Goal: Task Accomplishment & Management: Complete application form

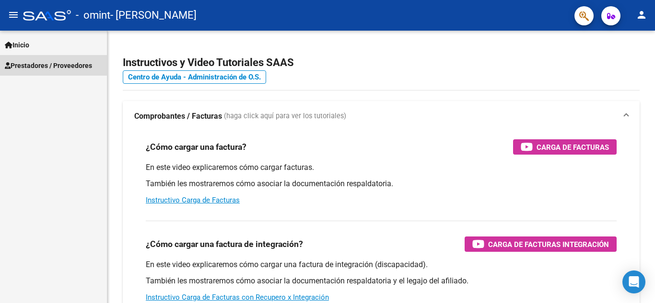
click at [42, 62] on span "Prestadores / Proveedores" at bounding box center [48, 65] width 87 height 11
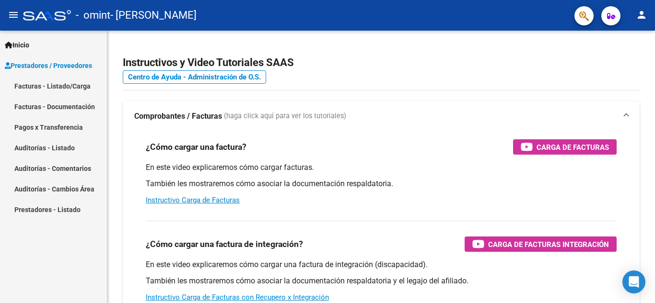
click at [35, 85] on link "Facturas - Listado/Carga" at bounding box center [53, 86] width 107 height 21
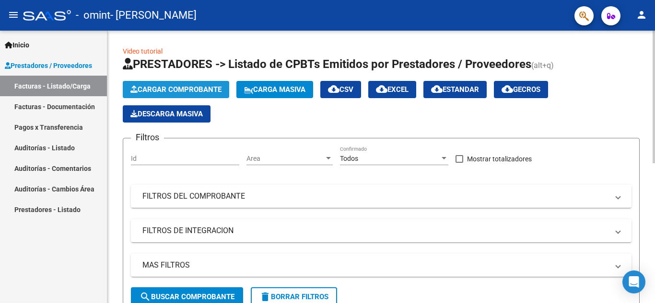
click at [146, 90] on span "Cargar Comprobante" at bounding box center [175, 89] width 91 height 9
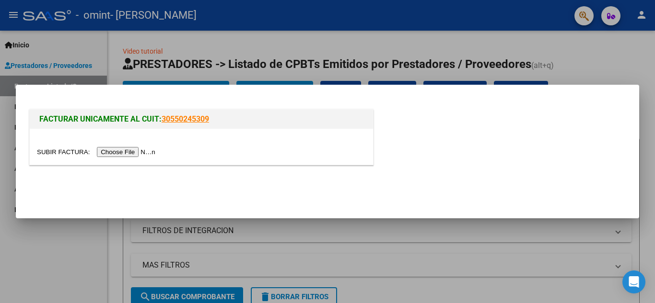
click at [127, 154] on input "file" at bounding box center [97, 152] width 121 height 10
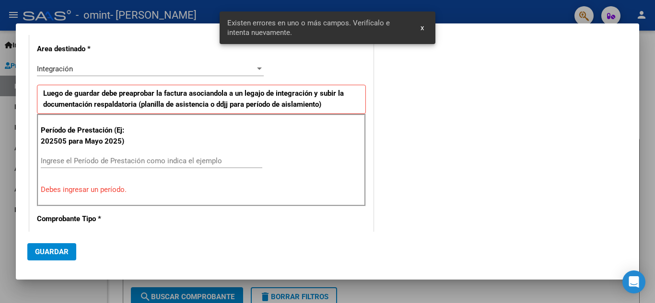
scroll to position [200, 0]
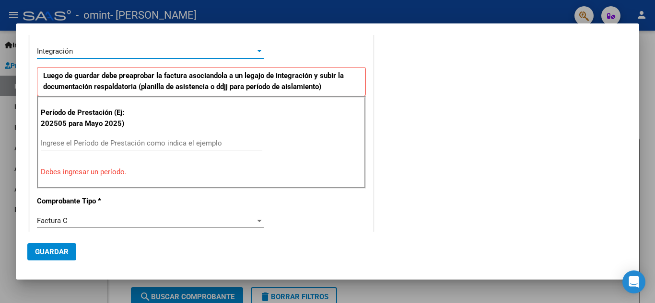
click at [257, 50] on div at bounding box center [259, 51] width 5 height 2
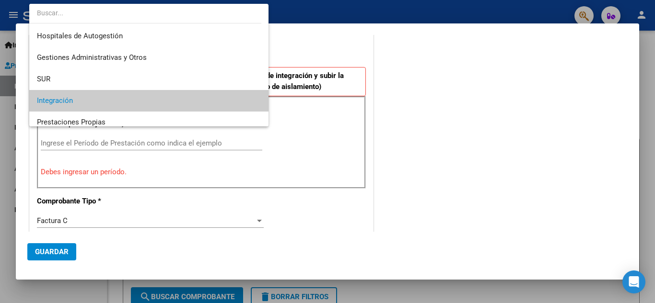
scroll to position [50, 0]
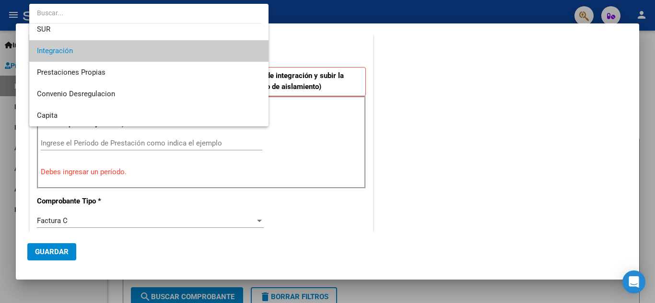
click at [164, 53] on span "Integración" at bounding box center [149, 51] width 224 height 22
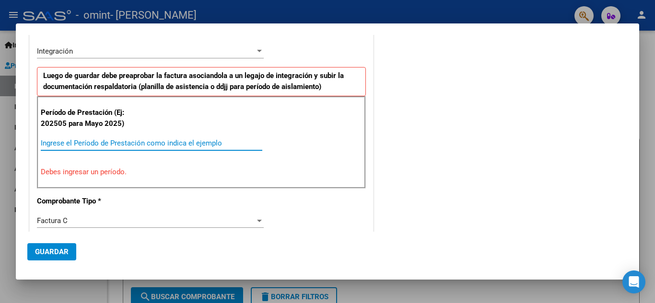
click at [172, 145] on input "Ingrese el Período de Prestación como indica el ejemplo" at bounding box center [151, 143] width 221 height 9
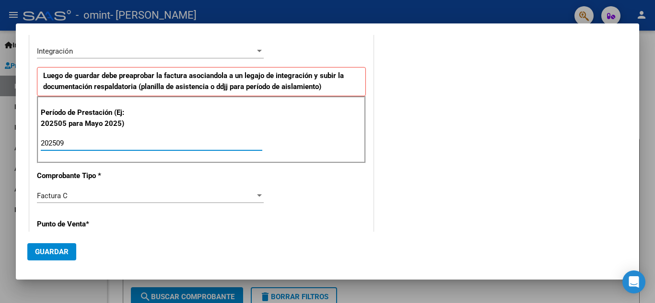
type input "202509"
click at [344, 218] on div "CUIT * 27-94066270-8 Ingresar CUIT ANALISIS PRESTADOR [PERSON_NAME] [PERSON_NAM…" at bounding box center [201, 300] width 343 height 761
click at [83, 229] on p "Punto de Venta *" at bounding box center [86, 224] width 99 height 11
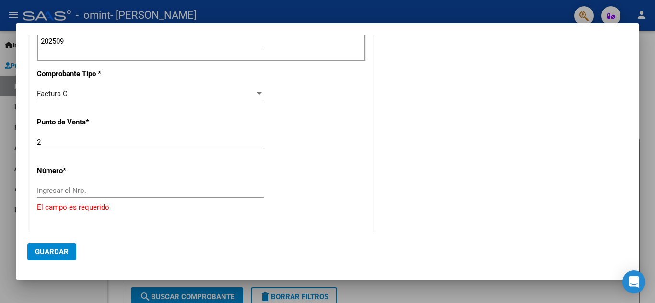
scroll to position [347, 0]
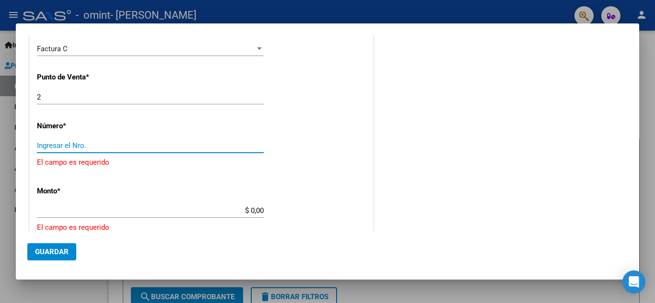
click at [77, 149] on input "Ingresar el Nro." at bounding box center [150, 145] width 227 height 9
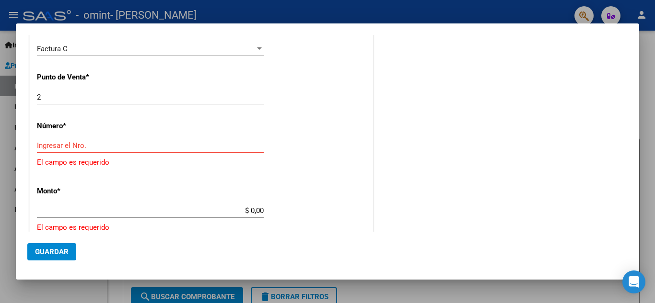
click at [630, 41] on mat-dialog-content "COMPROBANTE VER COMPROBANTE DATOS DEL COMPROBANTE CUIT * 27-94066270-8 Ingresar…" at bounding box center [327, 133] width 623 height 197
click at [650, 50] on div at bounding box center [327, 151] width 655 height 303
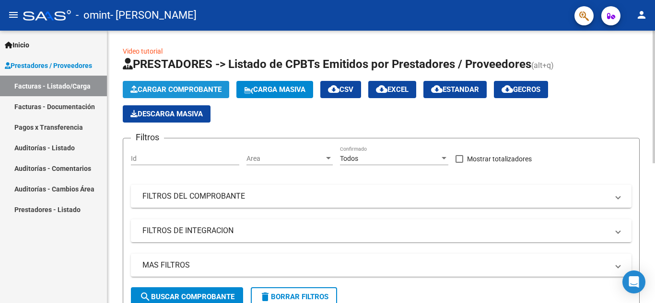
click at [176, 84] on button "Cargar Comprobante" at bounding box center [176, 89] width 106 height 17
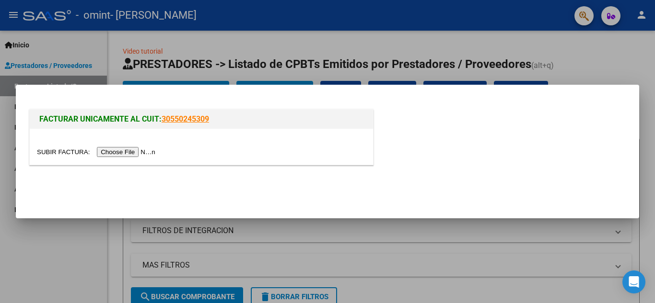
click at [128, 152] on input "file" at bounding box center [97, 152] width 121 height 10
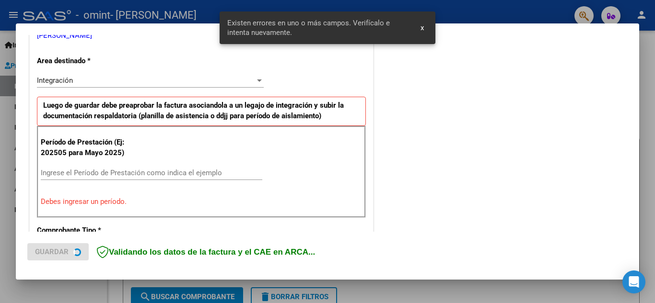
scroll to position [217, 0]
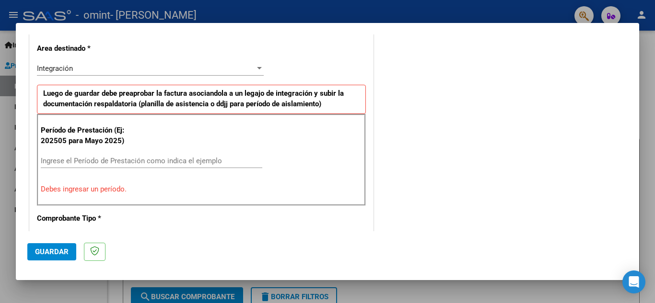
click at [647, 60] on div at bounding box center [327, 151] width 655 height 303
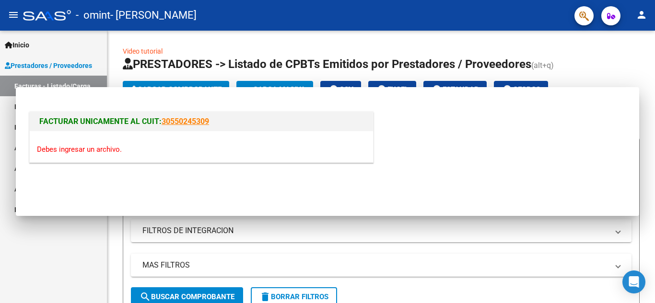
scroll to position [0, 0]
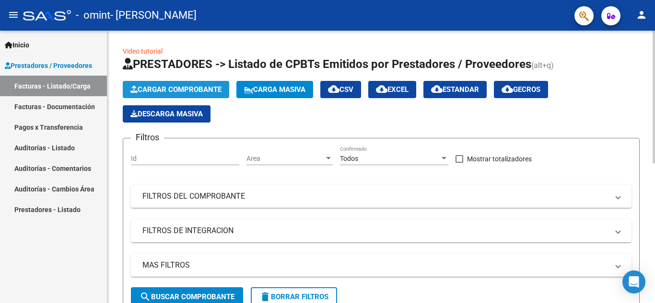
click at [201, 86] on span "Cargar Comprobante" at bounding box center [175, 89] width 91 height 9
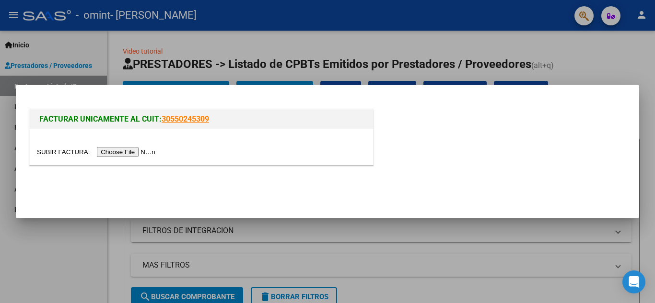
click at [138, 152] on input "file" at bounding box center [97, 152] width 121 height 10
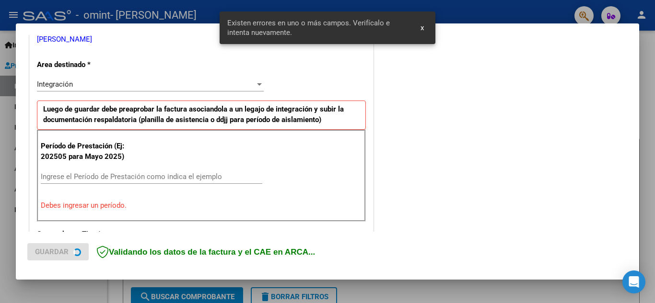
scroll to position [217, 0]
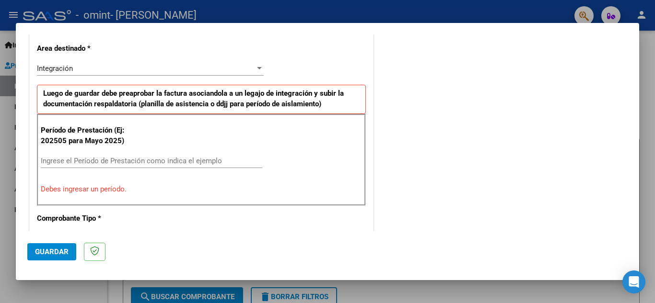
click at [131, 162] on input "Ingrese el Período de Prestación como indica el ejemplo" at bounding box center [151, 161] width 221 height 9
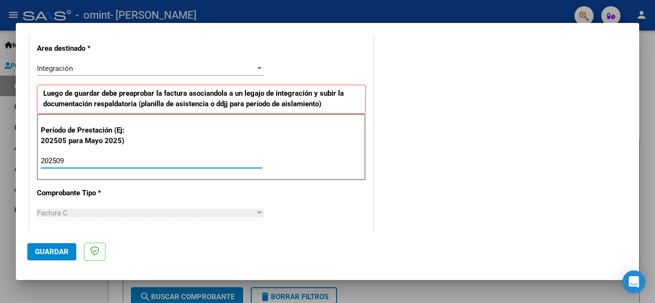
type input "202509"
click at [258, 212] on div at bounding box center [259, 213] width 5 height 2
click at [124, 219] on div "Factura C Seleccionar Tipo" at bounding box center [150, 213] width 227 height 14
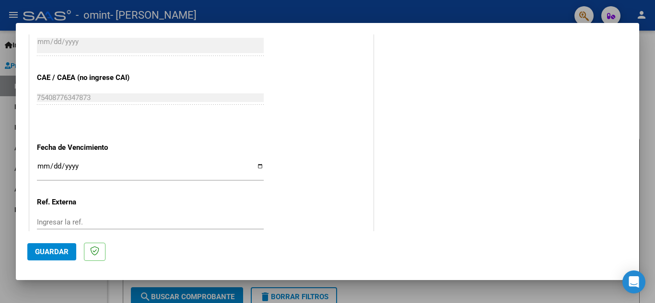
scroll to position [645, 0]
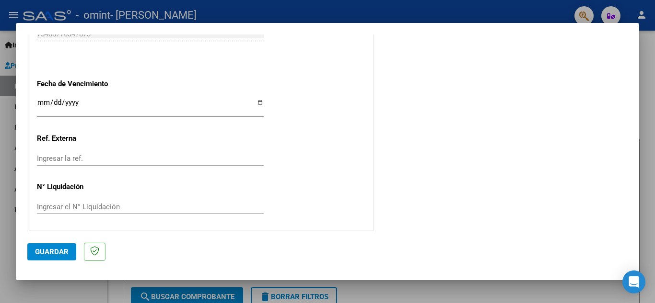
click at [257, 105] on input "Ingresar la fecha" at bounding box center [150, 106] width 227 height 15
type input "[DATE]"
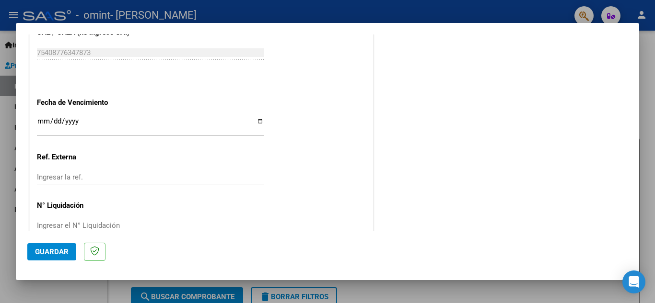
scroll to position [647, 0]
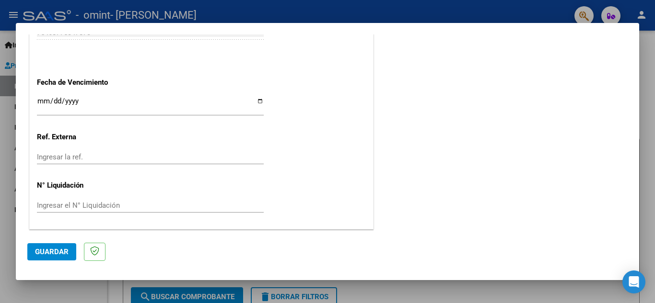
click at [44, 253] on span "Guardar" at bounding box center [52, 252] width 34 height 9
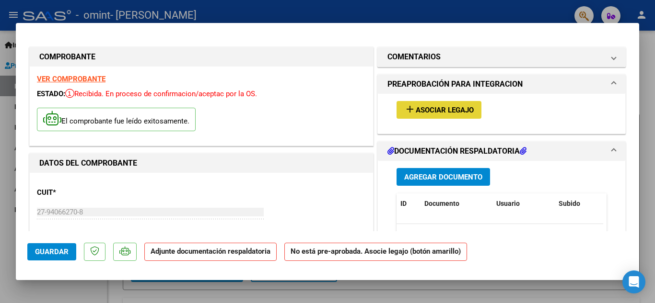
click at [434, 112] on span "Asociar Legajo" at bounding box center [445, 110] width 58 height 9
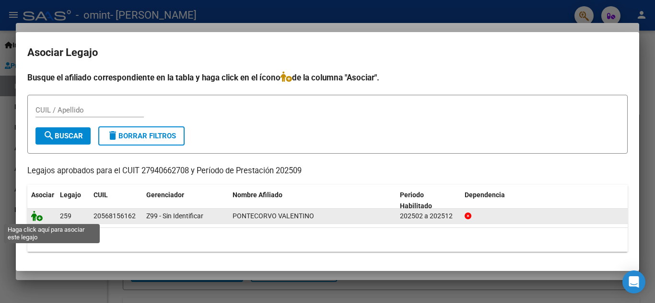
click at [39, 217] on icon at bounding box center [37, 216] width 12 height 11
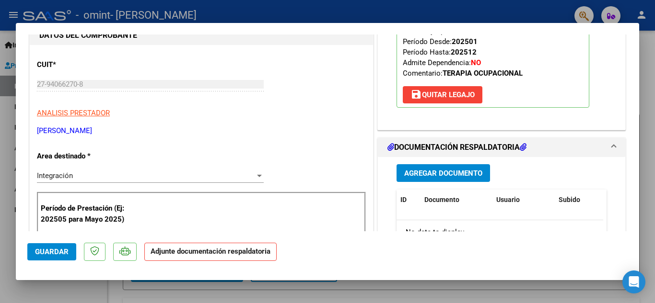
scroll to position [179, 0]
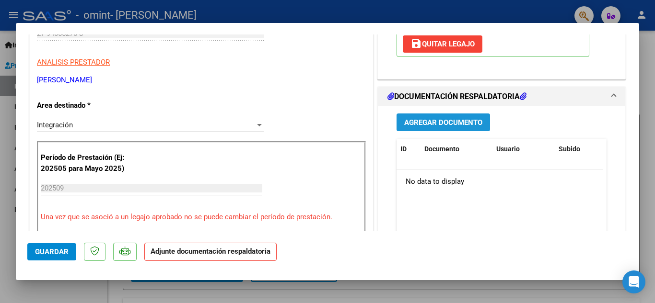
click at [417, 123] on span "Agregar Documento" at bounding box center [443, 122] width 78 height 9
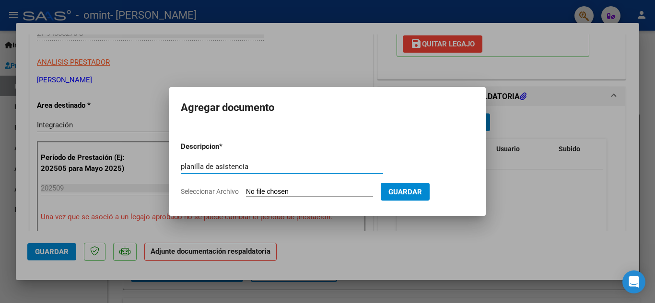
type input "planilla de asistencia"
click at [332, 189] on input "Seleccionar Archivo" at bounding box center [309, 192] width 127 height 9
type input "C:\fakepath\[PERSON_NAME] Valen septiembre.pdf"
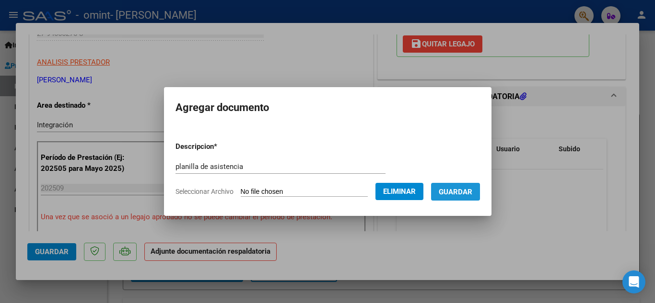
click at [468, 196] on span "Guardar" at bounding box center [456, 192] width 34 height 9
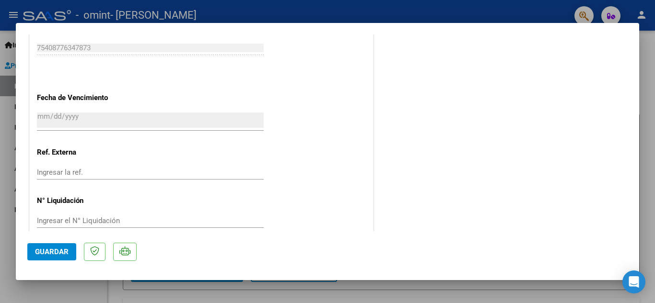
scroll to position [661, 0]
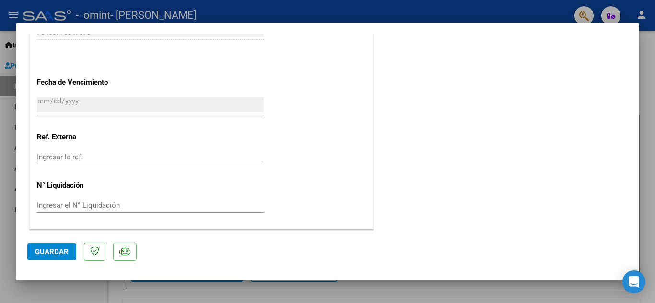
click at [49, 253] on span "Guardar" at bounding box center [52, 252] width 34 height 9
click at [652, 66] on div at bounding box center [327, 151] width 655 height 303
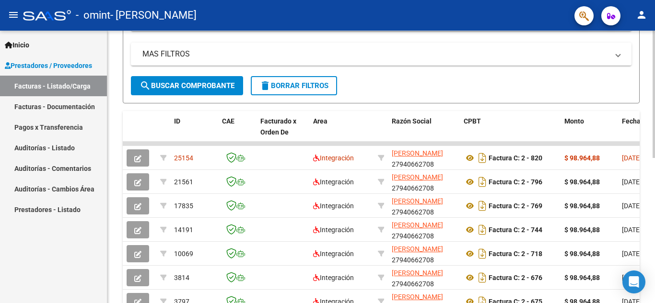
scroll to position [216, 0]
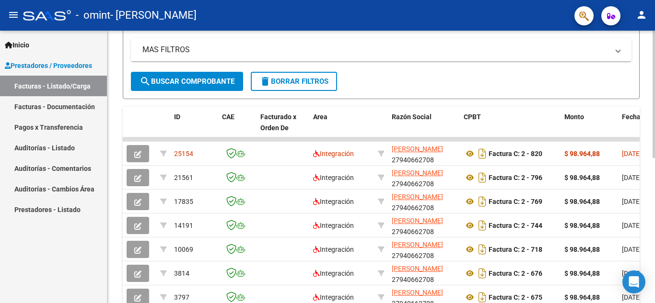
click at [654, 255] on div at bounding box center [653, 198] width 2 height 128
